Goal: Check status: Check status

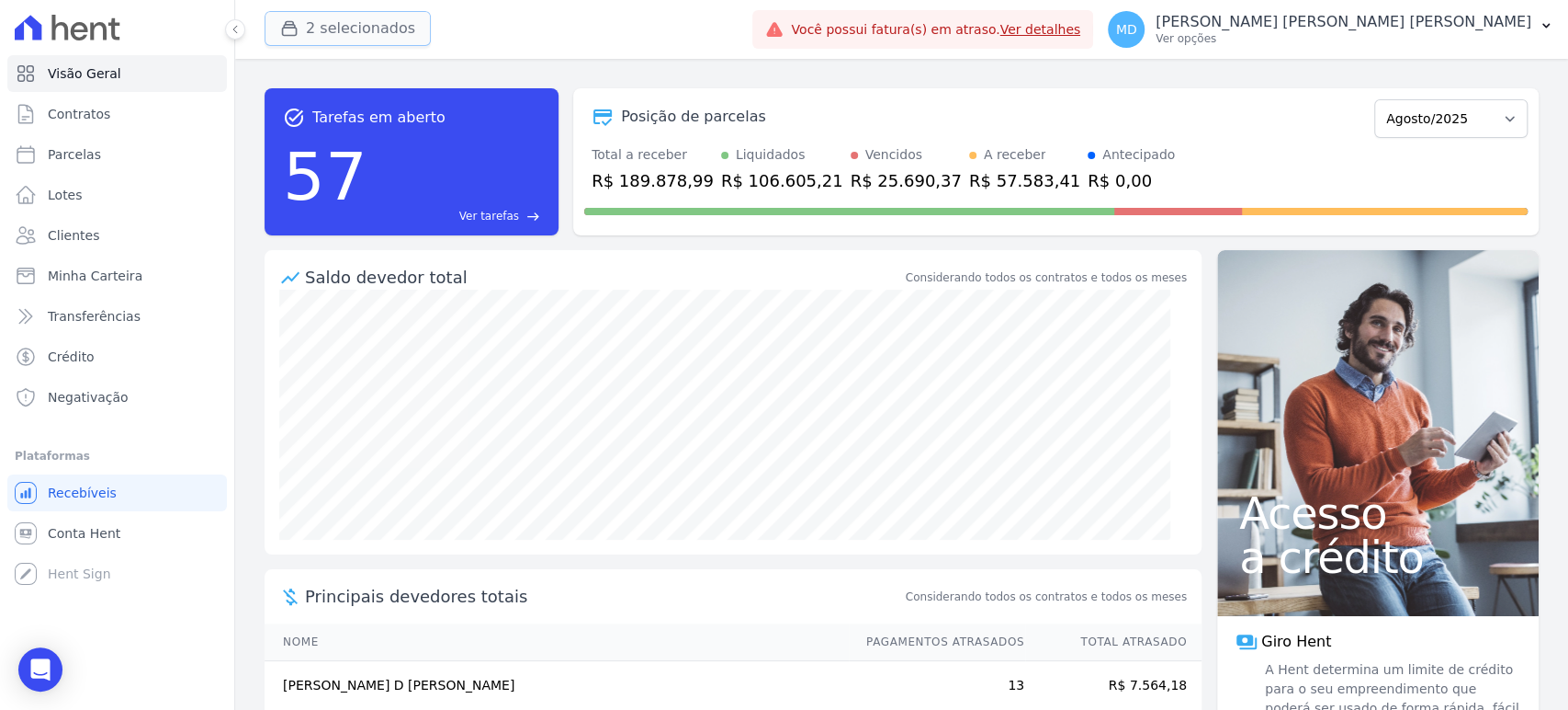
click at [386, 27] on button "2 selecionados" at bounding box center [347, 28] width 166 height 35
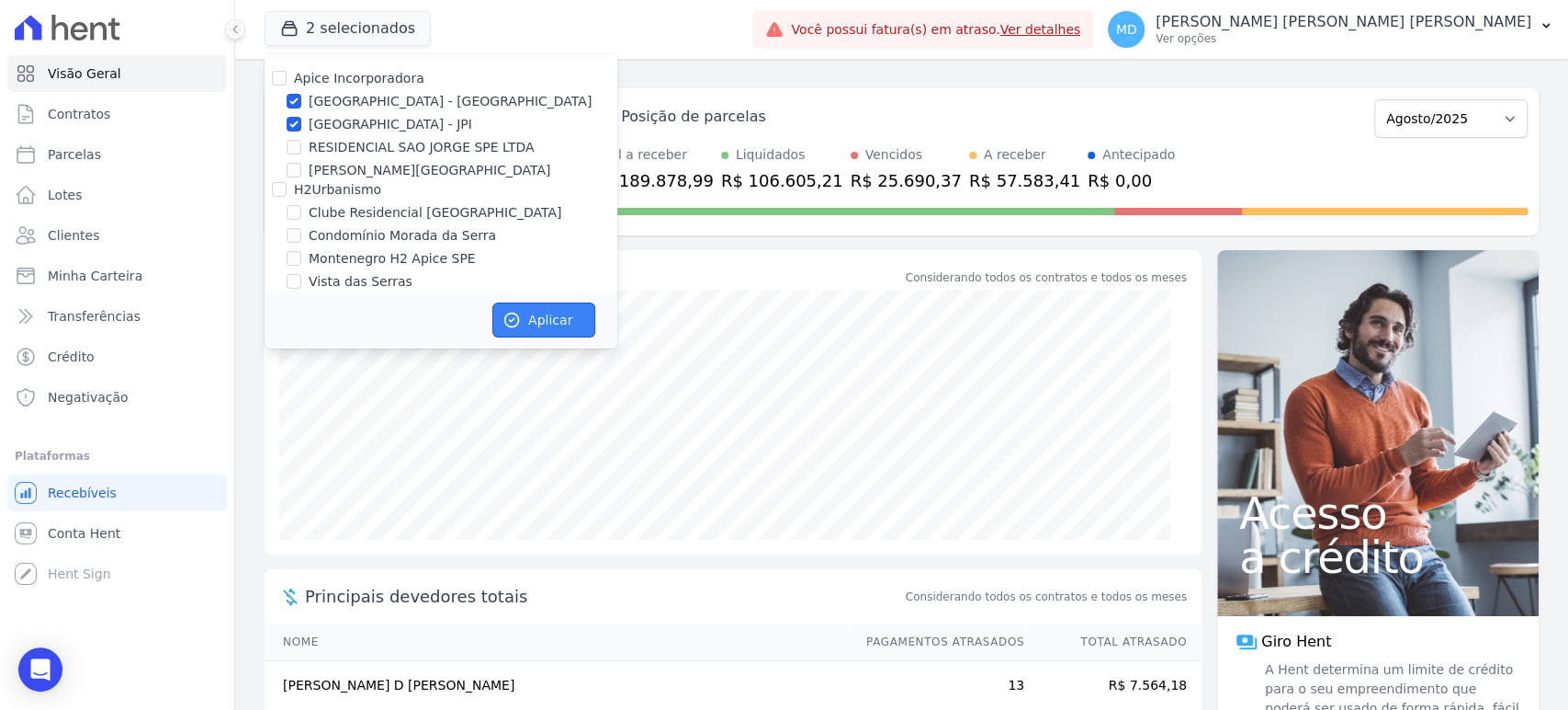
click at [527, 321] on button "Aplicar" at bounding box center [544, 319] width 103 height 35
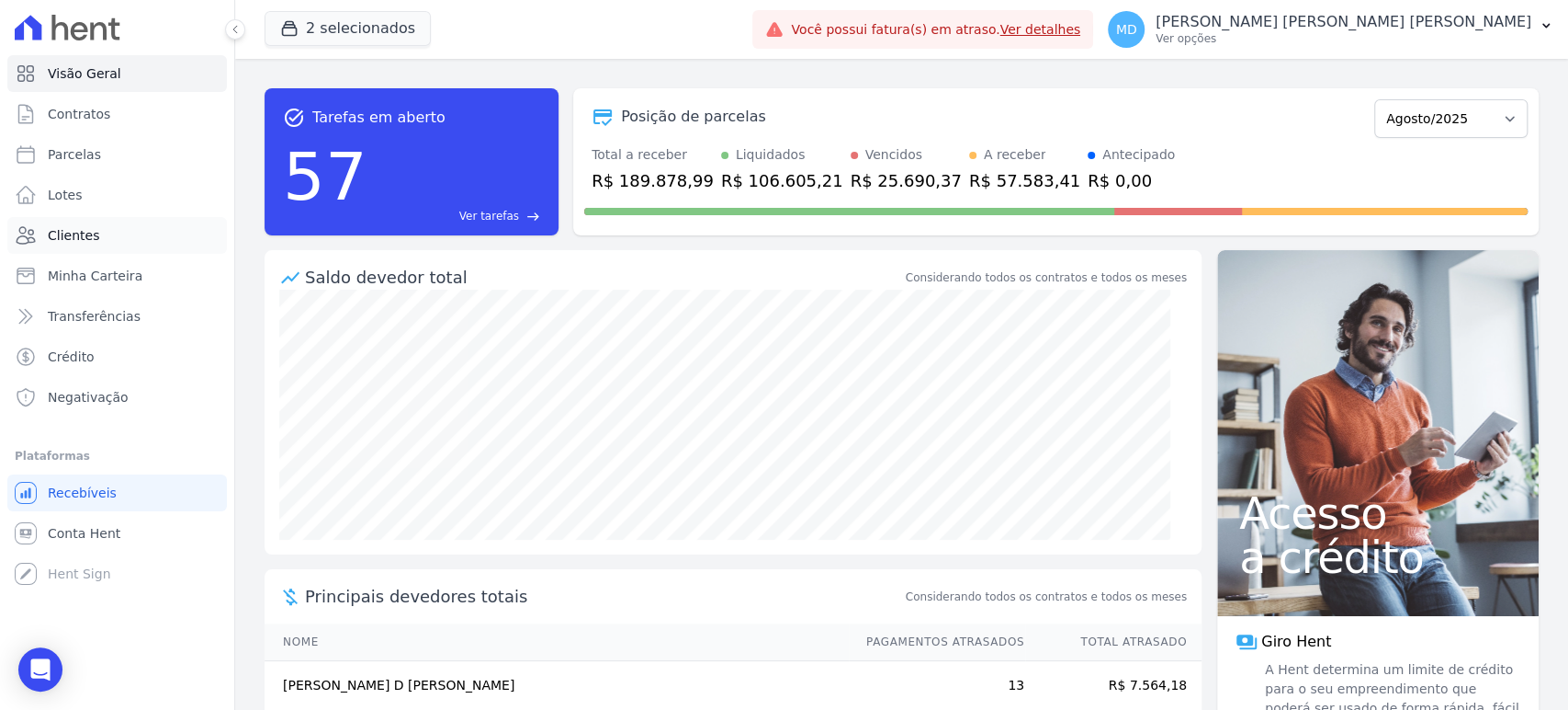
click at [79, 226] on span "Clientes" at bounding box center [73, 235] width 52 height 19
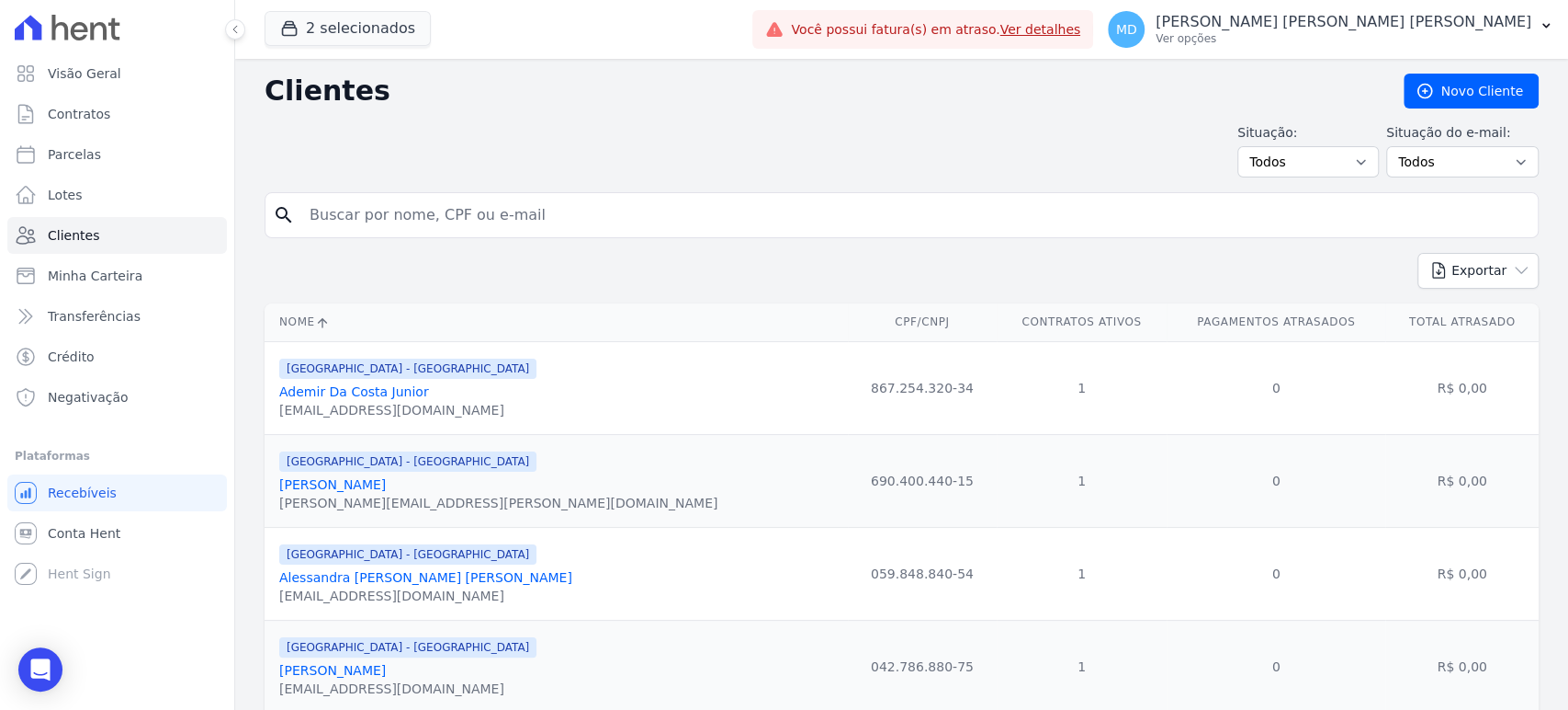
click at [461, 223] on input "search" at bounding box center [914, 215] width 1231 height 37
paste input "Nome: [PERSON_NAME]"
click at [360, 208] on input "Nome: [PERSON_NAME]" at bounding box center [914, 215] width 1231 height 37
type input "[PERSON_NAME]"
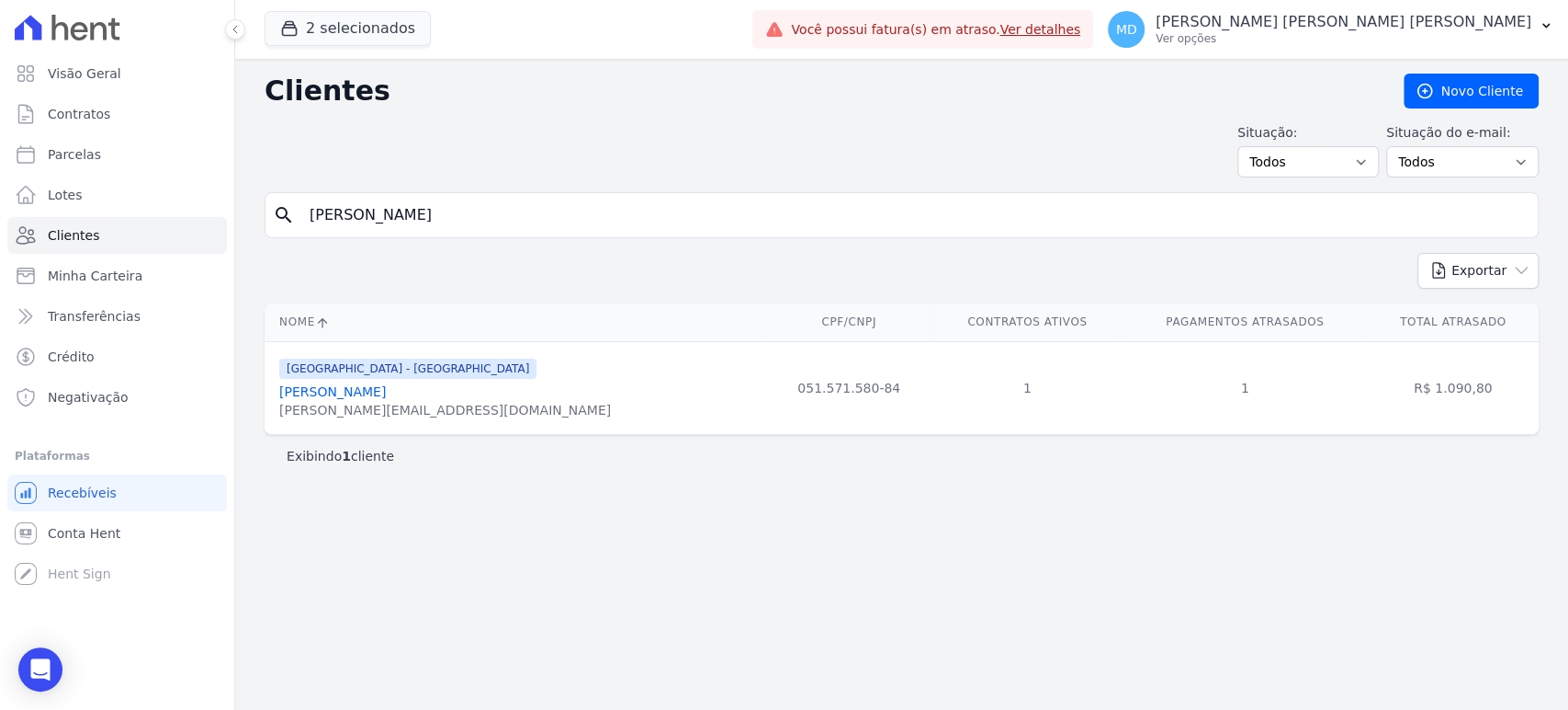
click at [371, 391] on link "[PERSON_NAME]" at bounding box center [332, 391] width 106 height 15
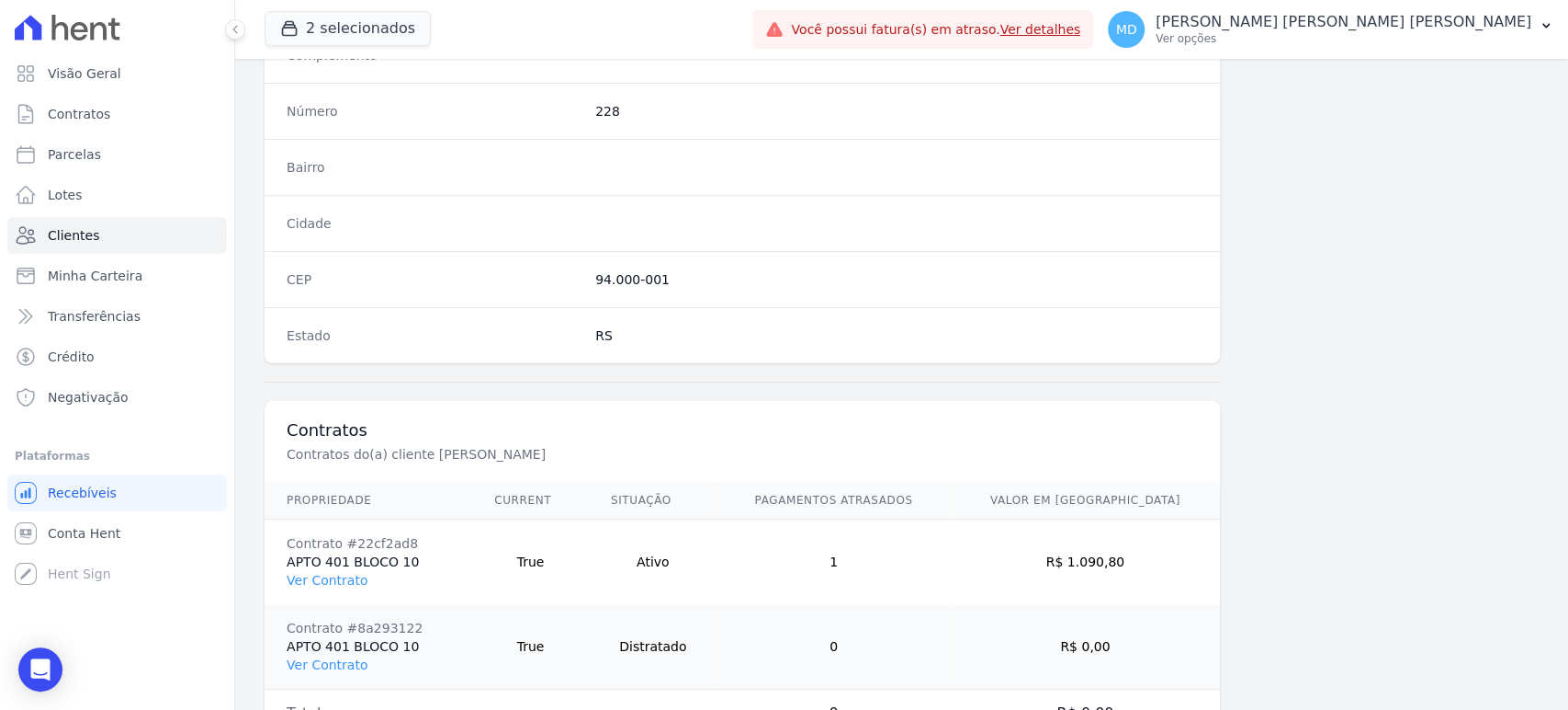
scroll to position [1091, 0]
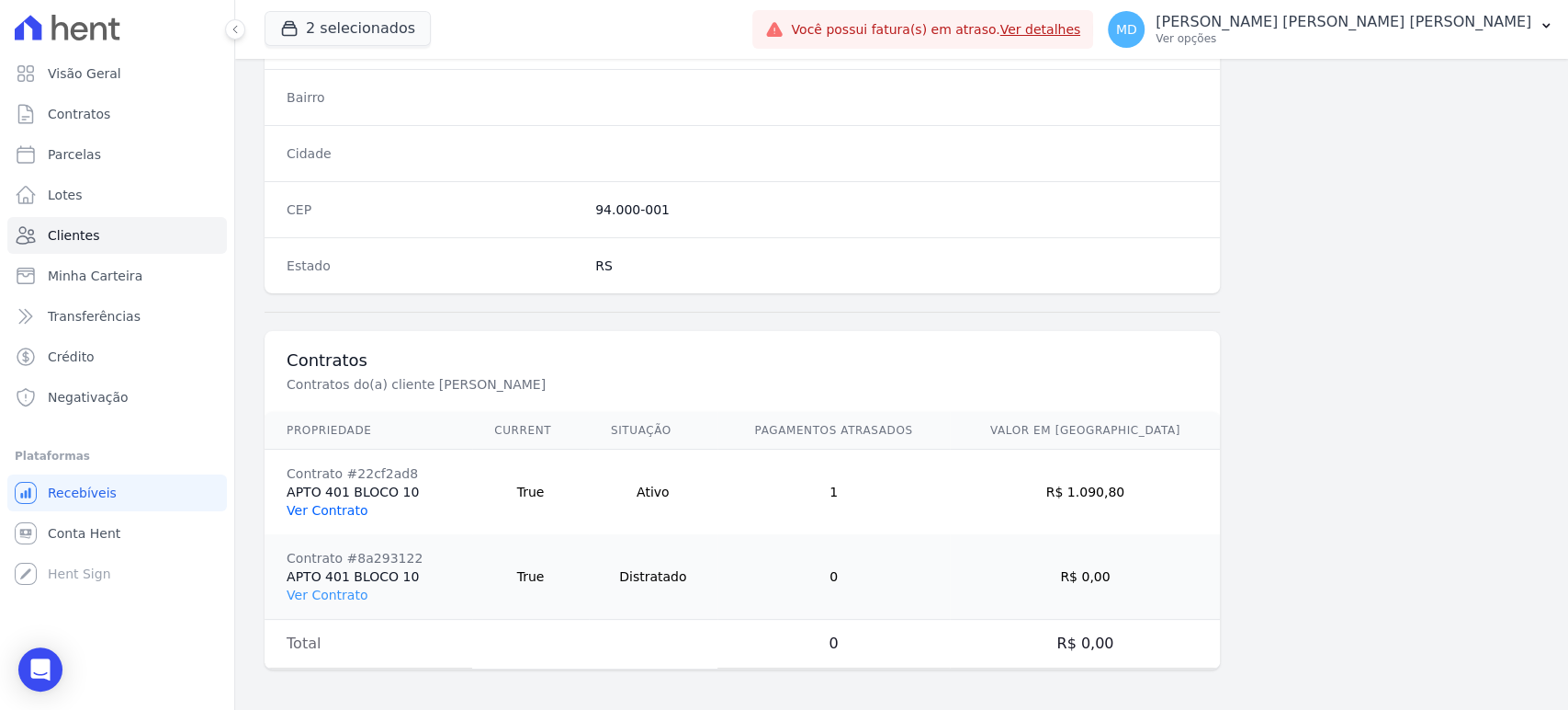
click at [323, 504] on link "Ver Contrato" at bounding box center [326, 509] width 81 height 15
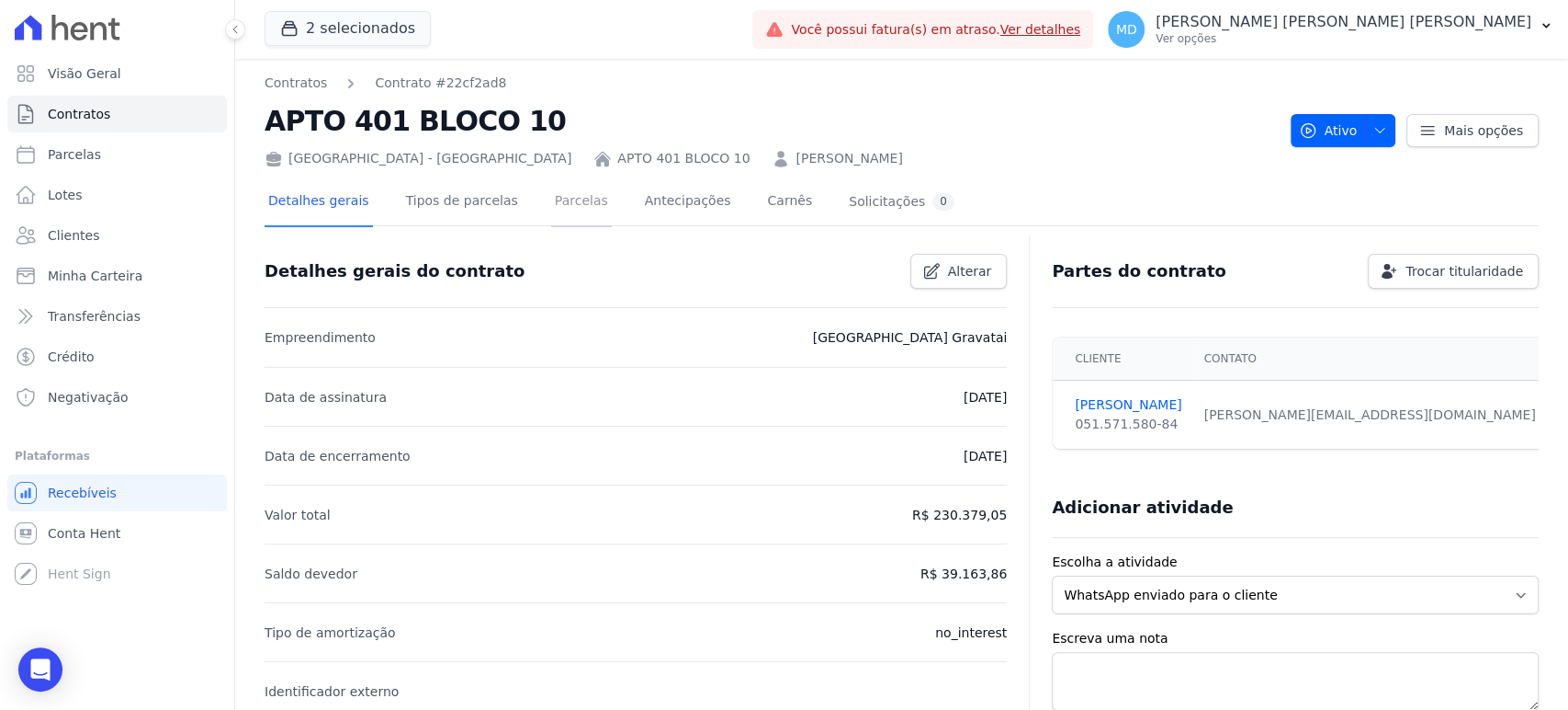
click at [552, 205] on link "Parcelas" at bounding box center [581, 203] width 60 height 49
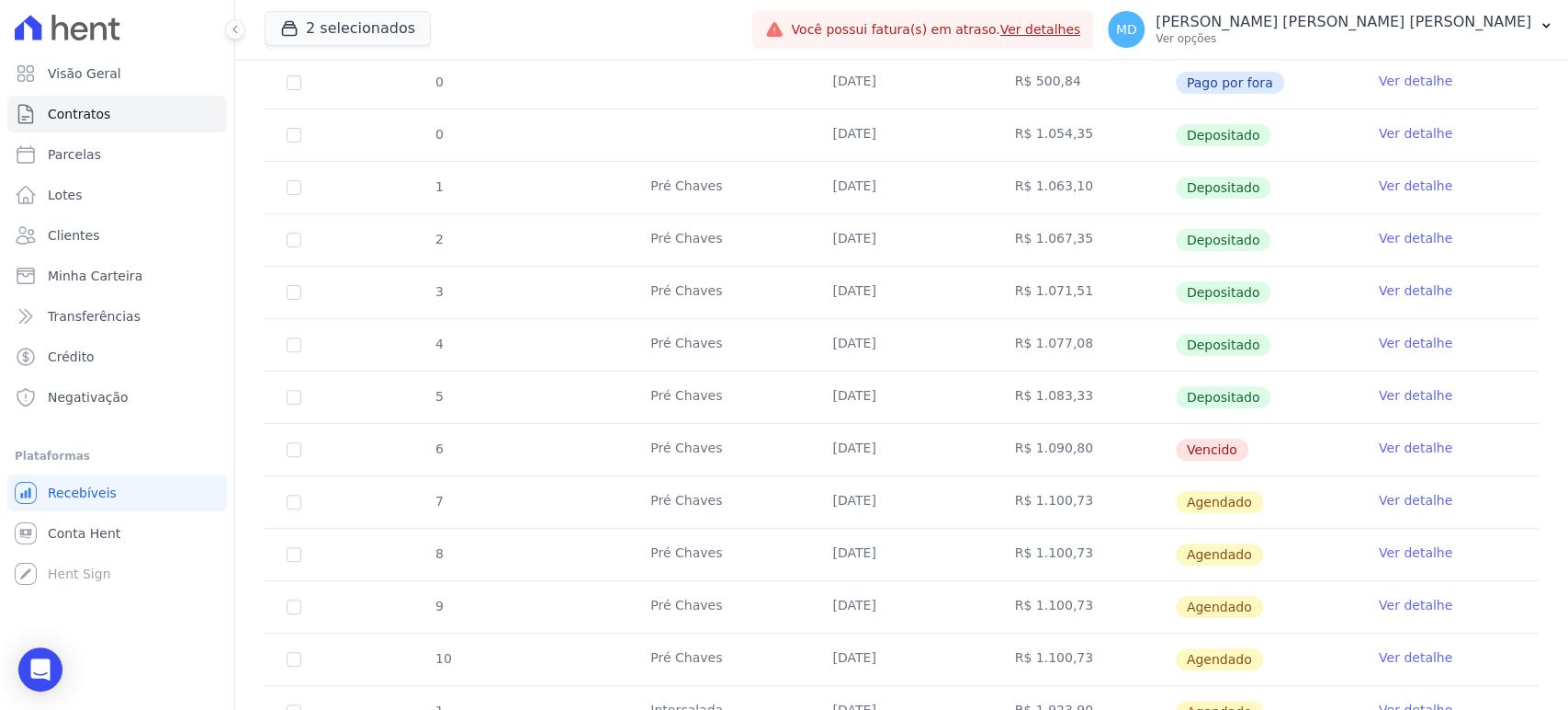
scroll to position [408, 0]
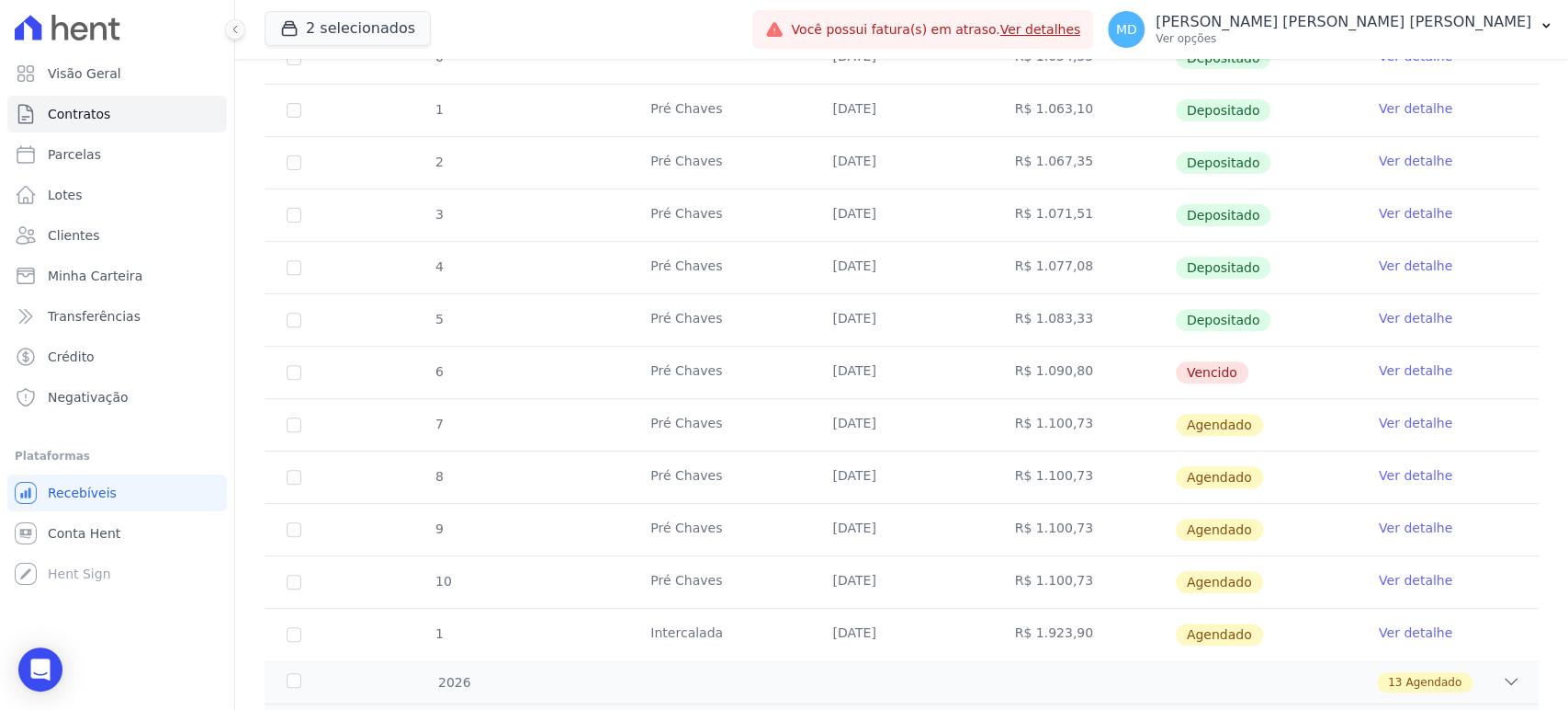
click at [1079, 366] on td "R$ 1.090,80" at bounding box center [1083, 372] width 182 height 52
click at [1134, 366] on td "R$ 1.090,80" at bounding box center [1083, 372] width 182 height 52
drag, startPoint x: 849, startPoint y: 369, endPoint x: 935, endPoint y: 359, distance: 86.6
click at [935, 359] on td "[DATE]" at bounding box center [900, 372] width 182 height 52
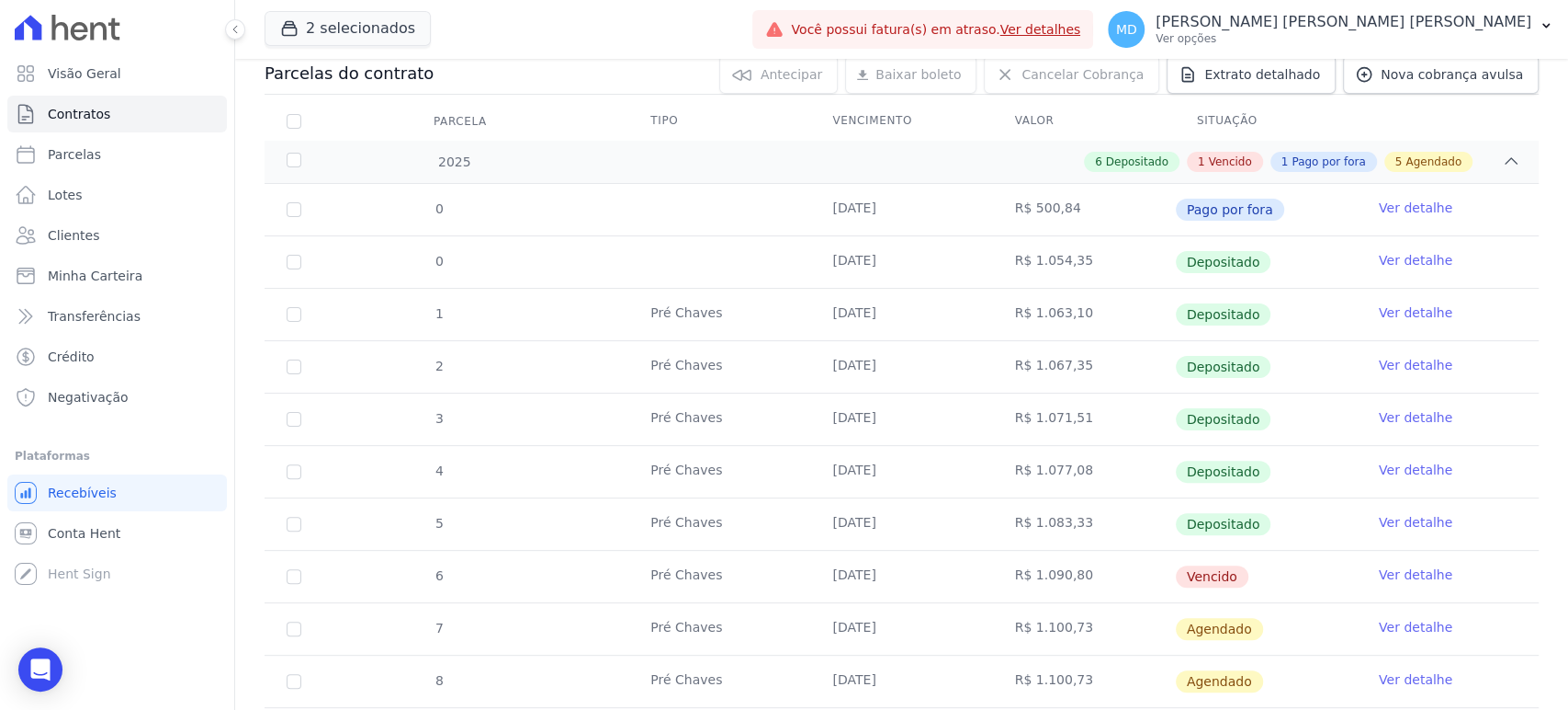
scroll to position [306, 0]
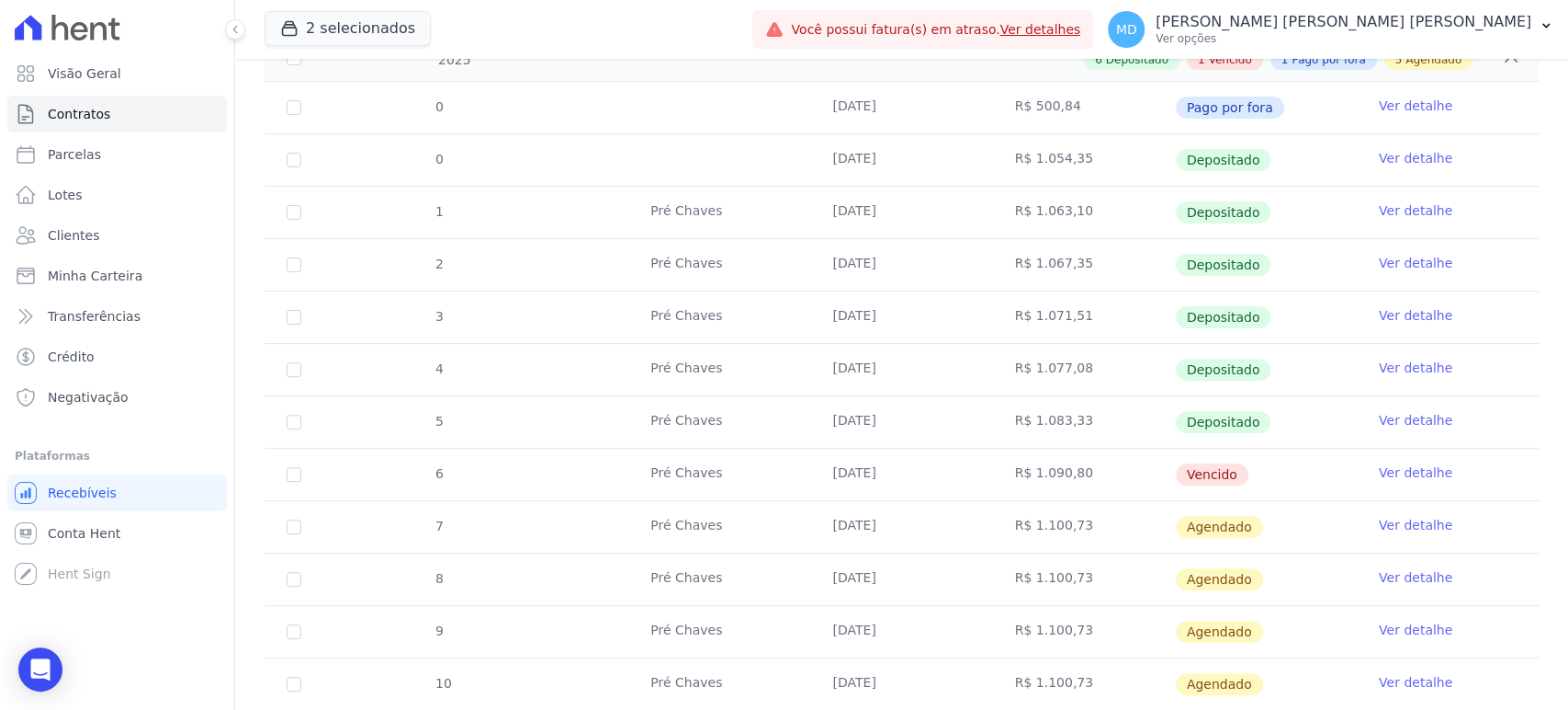
click at [840, 467] on td "[DATE]" at bounding box center [900, 474] width 182 height 52
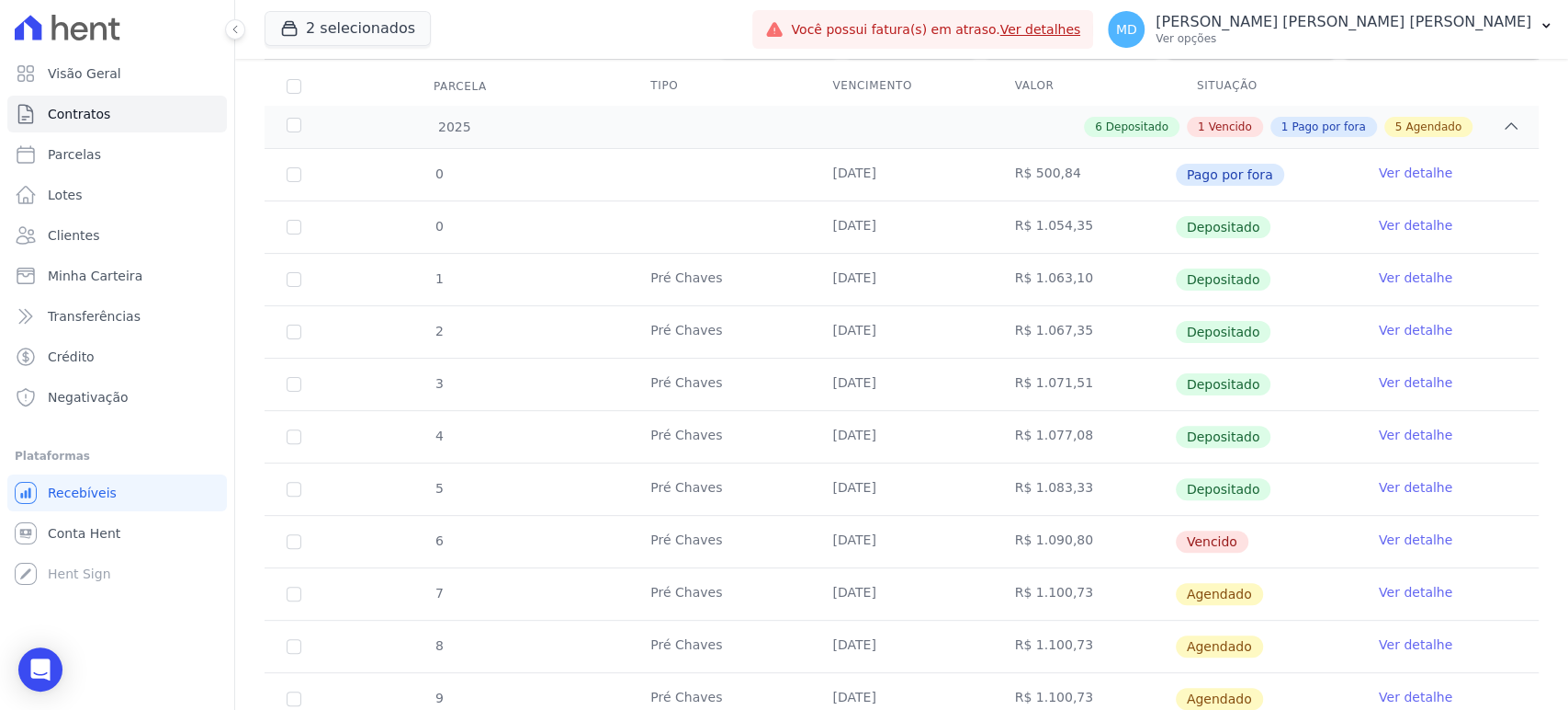
scroll to position [204, 0]
